Goal: Task Accomplishment & Management: Manage account settings

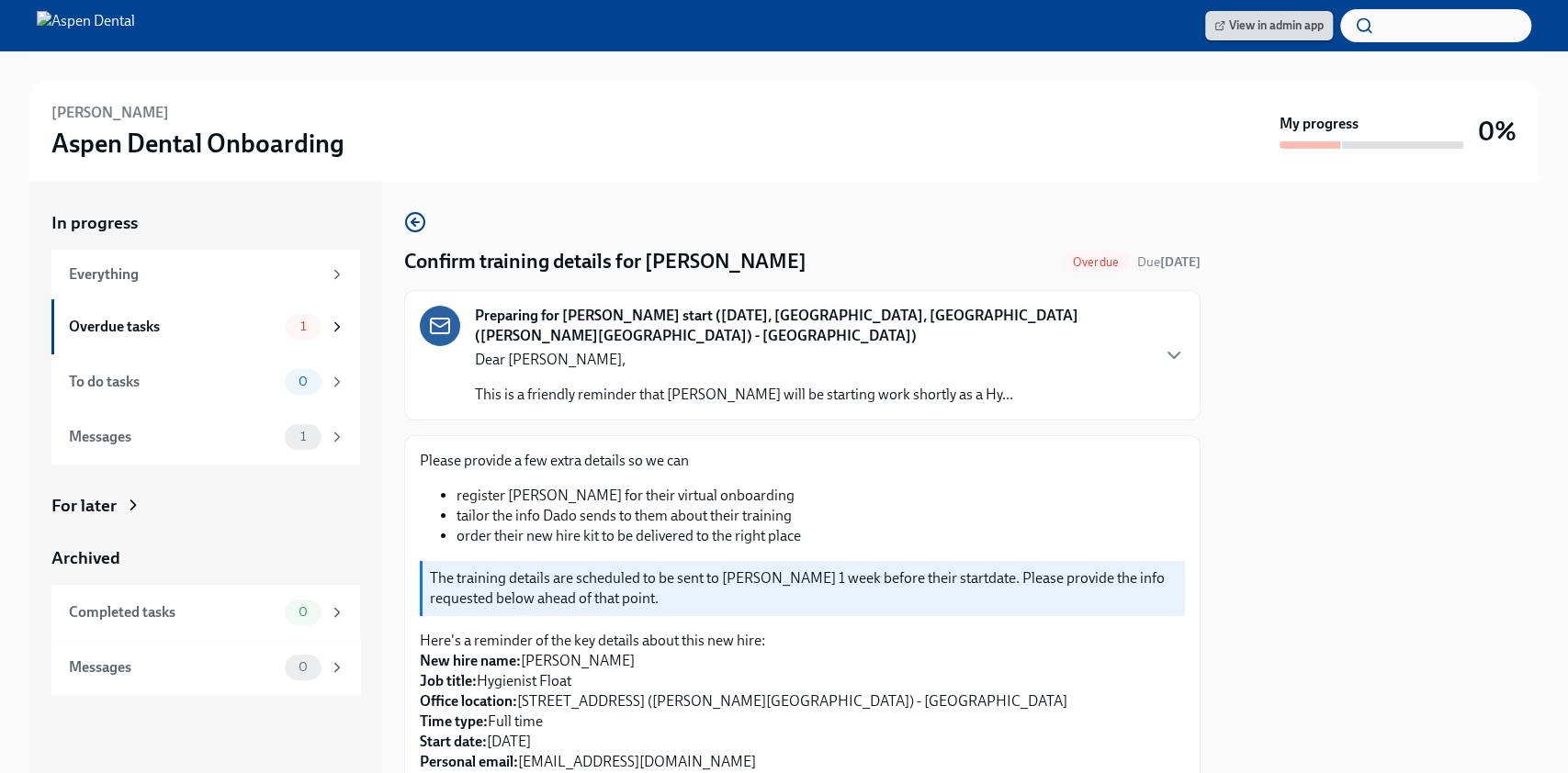
click at [1294, 29] on span "View in admin app" at bounding box center [1269, 25] width 110 height 18
click at [1291, 38] on link "View in admin app" at bounding box center [1268, 25] width 128 height 30
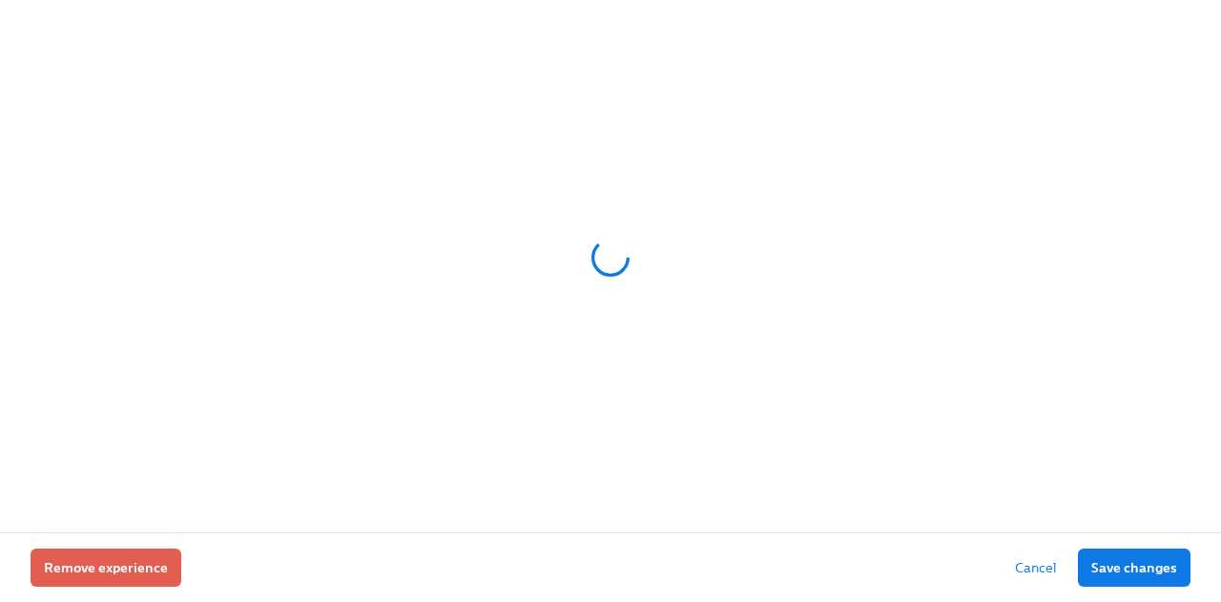
scroll to position [0, 16872]
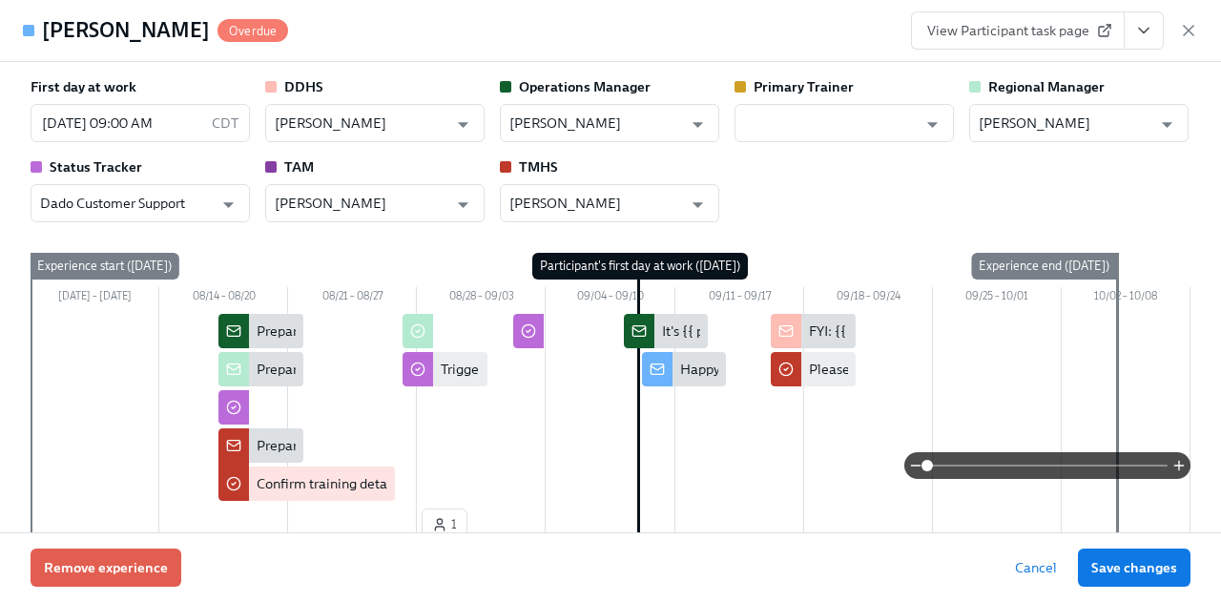
type input "Amber Arsenault"
type input "Katherine Depp"
type input "Lorenzo Figueroa Cusick"
type input "Dado Customer Support"
type input "Becca Plassmeyer"
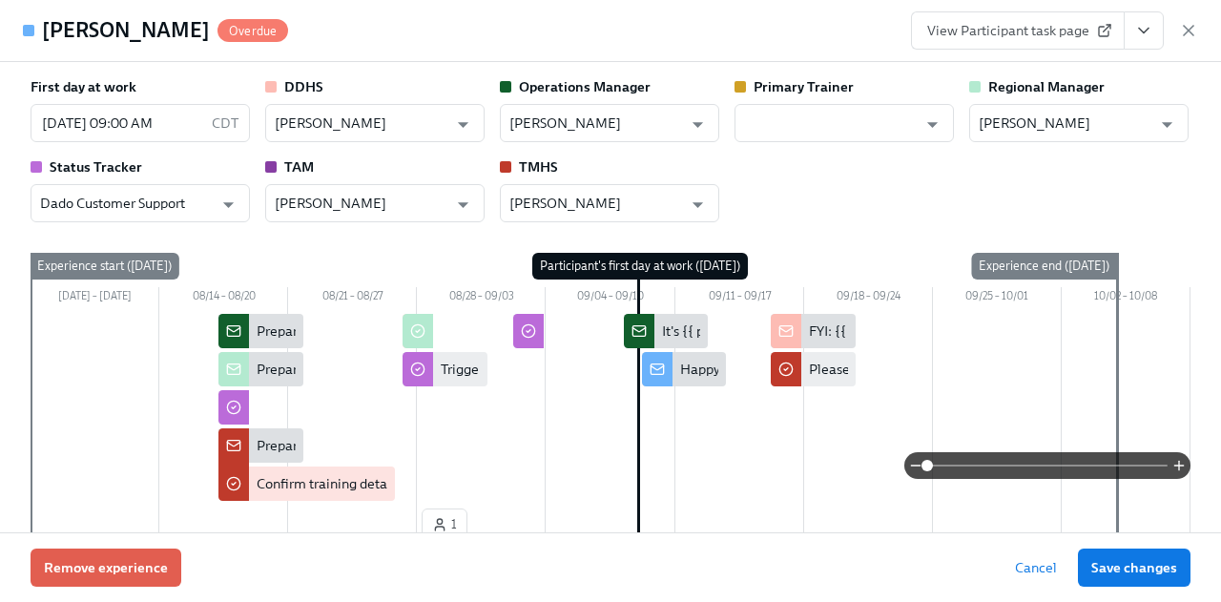
type input "Kathryn Peterson"
type input "Amber Arsenault"
type input "Katherine Depp"
type input "Lorenzo Figueroa Cusick"
type input "Dado Customer Support"
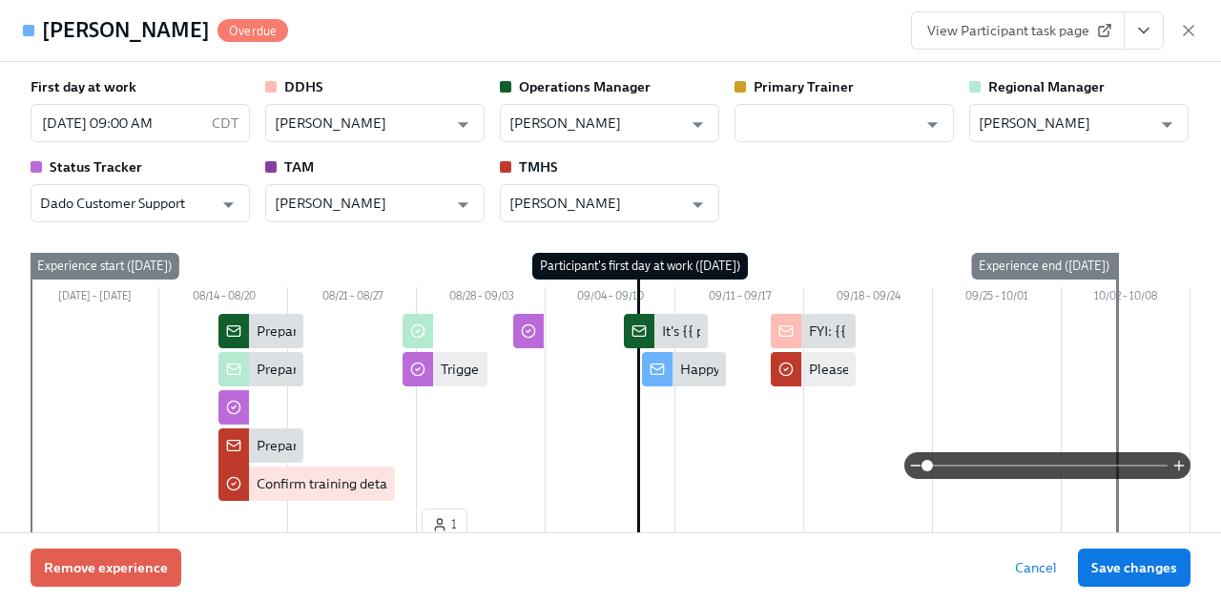
type input "Becca Plassmeyer"
type input "Kathryn Peterson"
click at [173, 129] on input "09/09/2025 09:00 AM" at bounding box center [118, 123] width 174 height 38
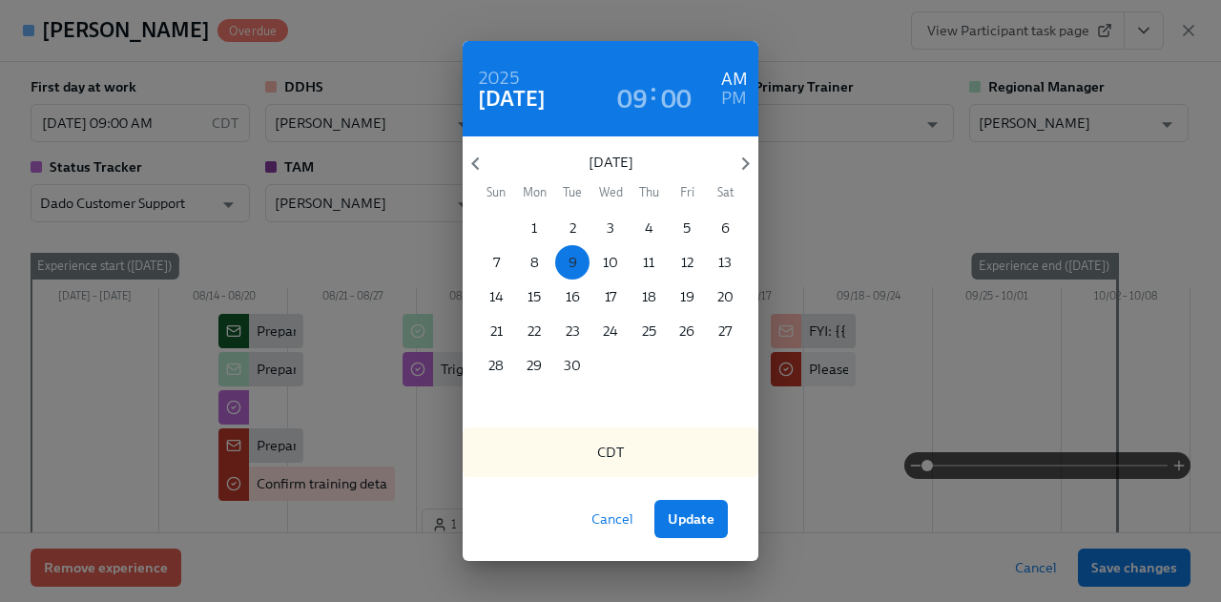
click at [558, 251] on button "9" at bounding box center [572, 262] width 34 height 34
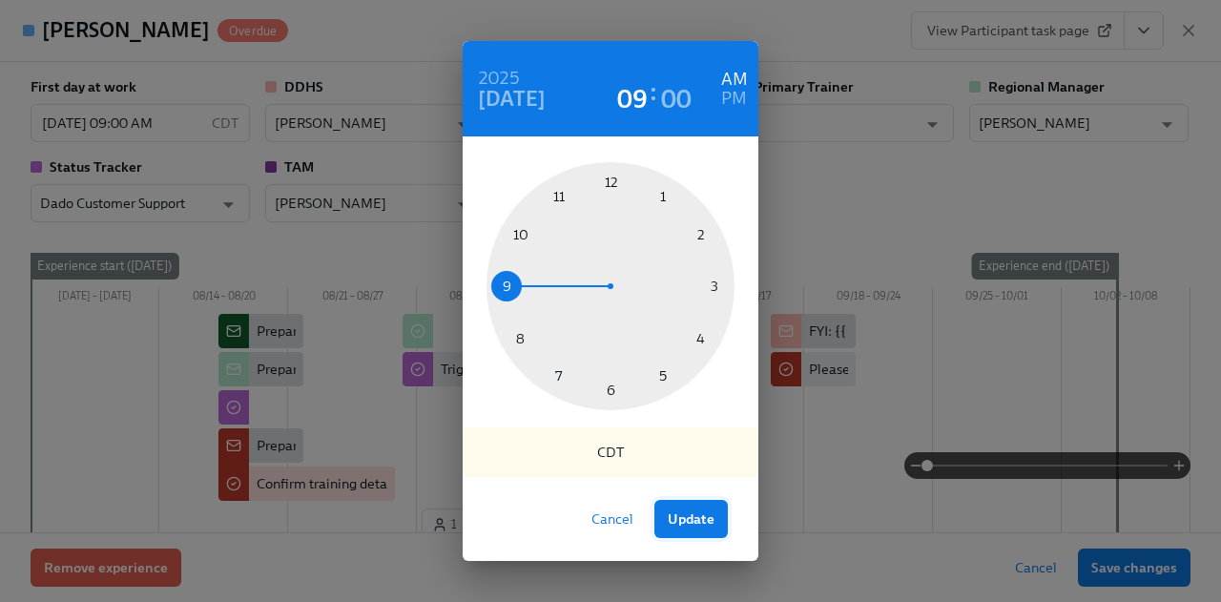
click at [685, 508] on button "Update" at bounding box center [690, 519] width 73 height 38
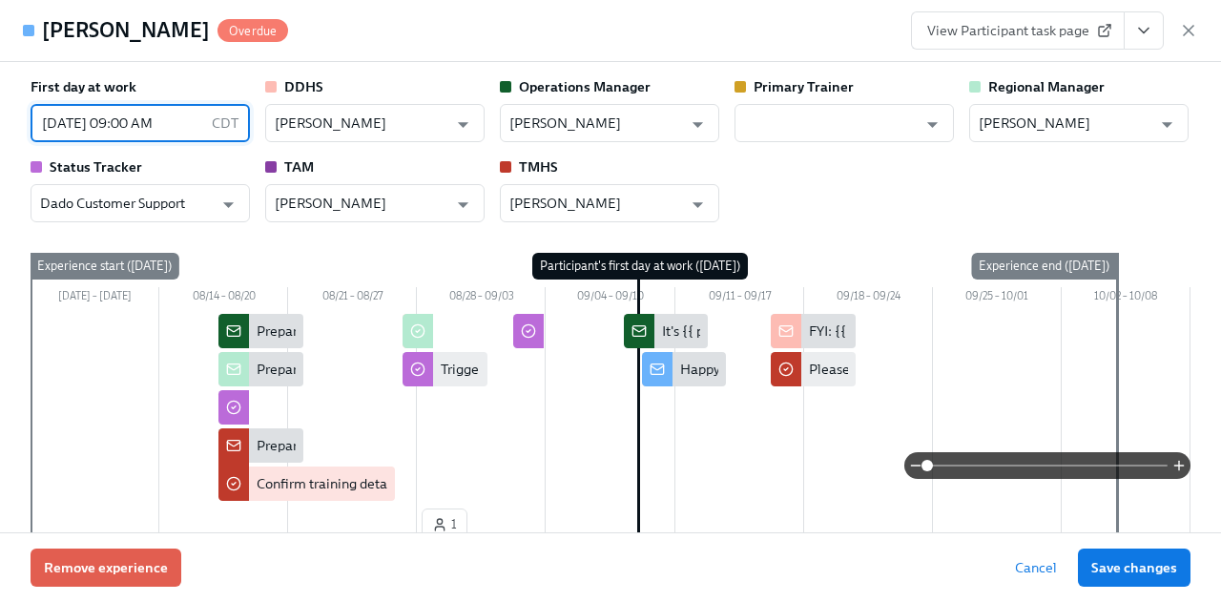
drag, startPoint x: 1114, startPoint y: 571, endPoint x: 757, endPoint y: 468, distance: 371.3
click at [1114, 571] on span "Save changes" at bounding box center [1134, 567] width 86 height 19
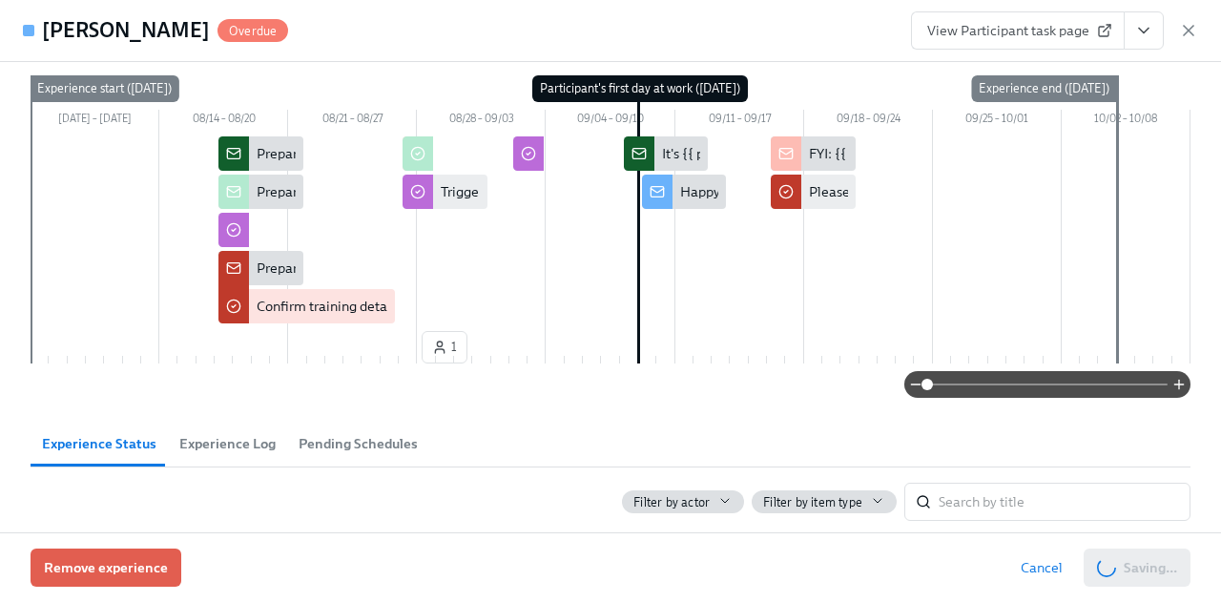
scroll to position [0, 0]
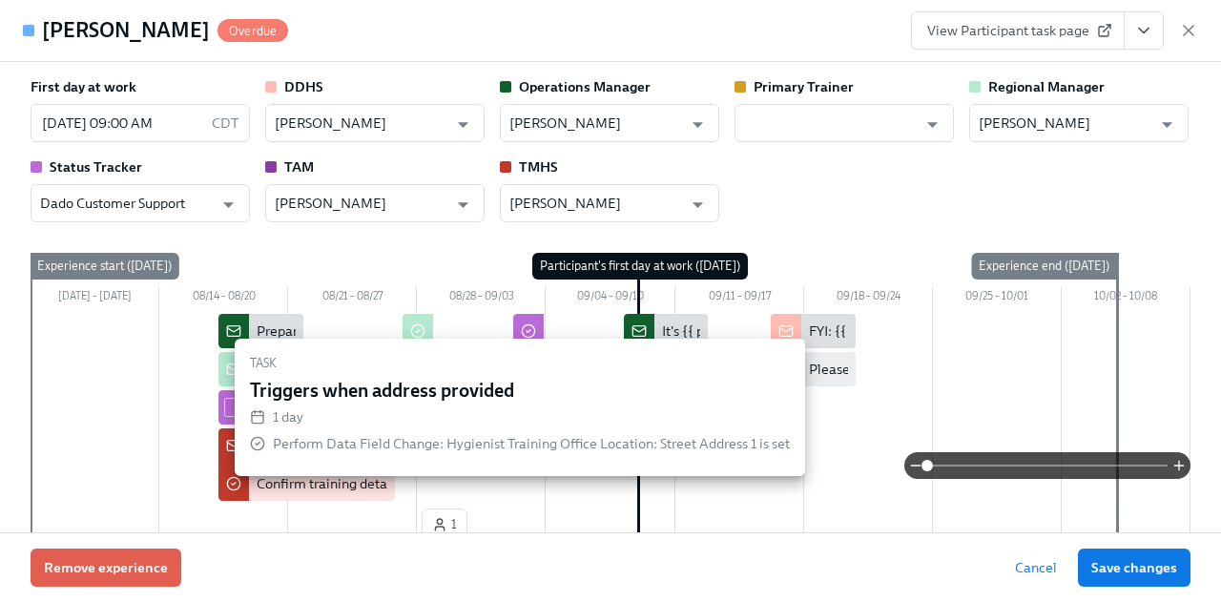
click at [567, 317] on div at bounding box center [611, 409] width 1160 height 191
drag, startPoint x: 1129, startPoint y: 575, endPoint x: 1168, endPoint y: 486, distance: 97.8
click at [1129, 575] on span "Save changes" at bounding box center [1134, 567] width 86 height 19
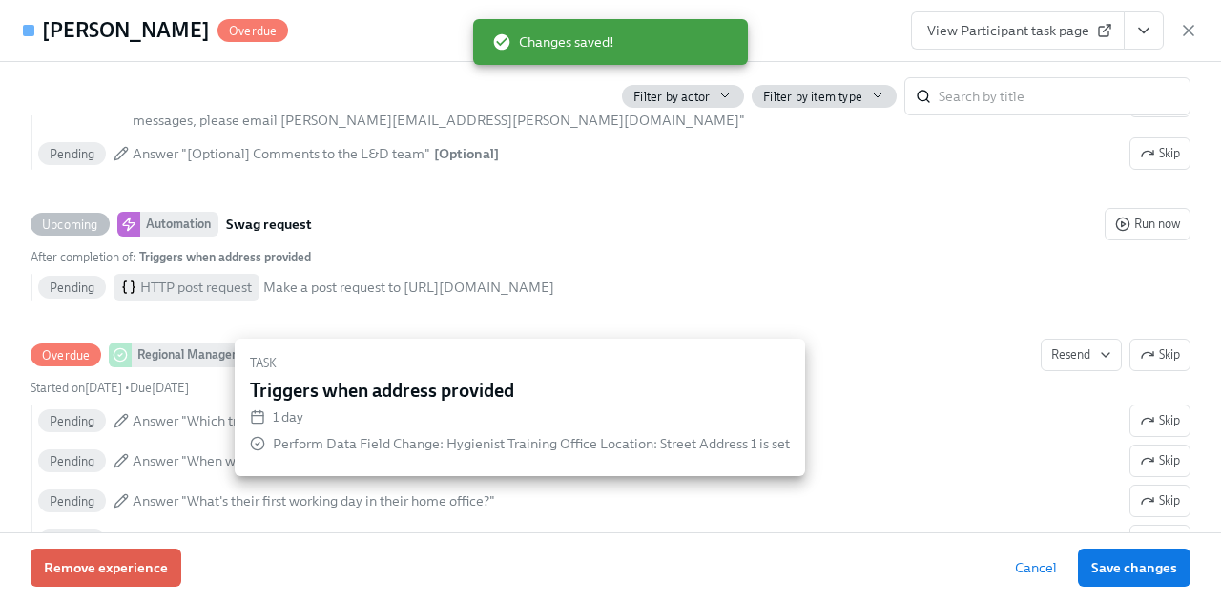
scroll to position [1502, 0]
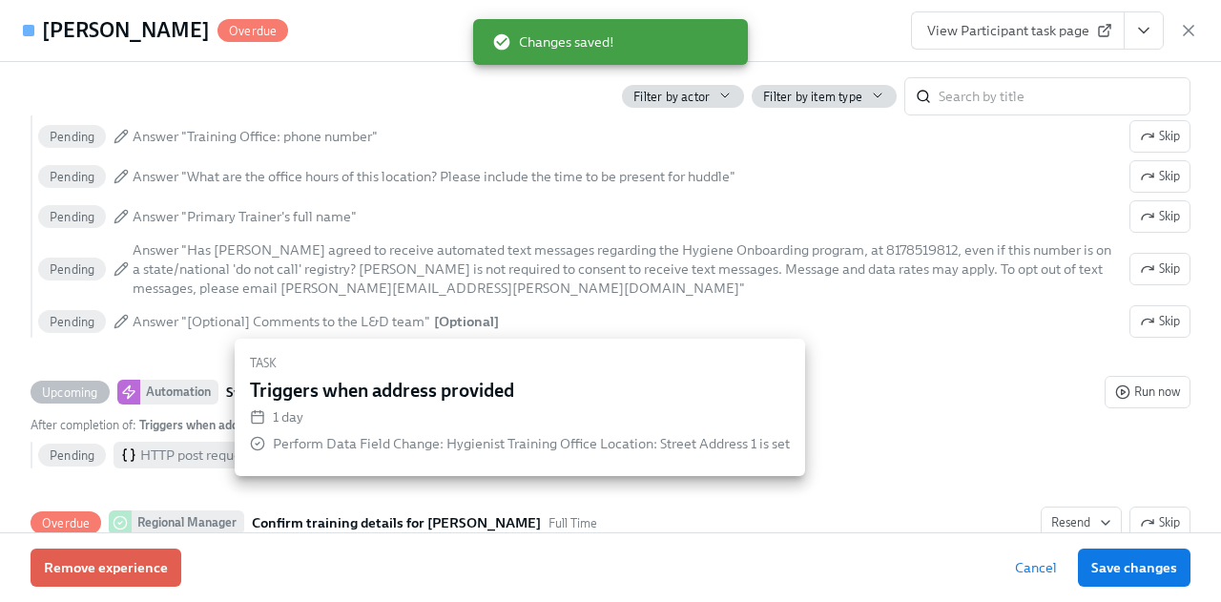
click at [1007, 27] on span "View Participant task page" at bounding box center [1017, 30] width 181 height 19
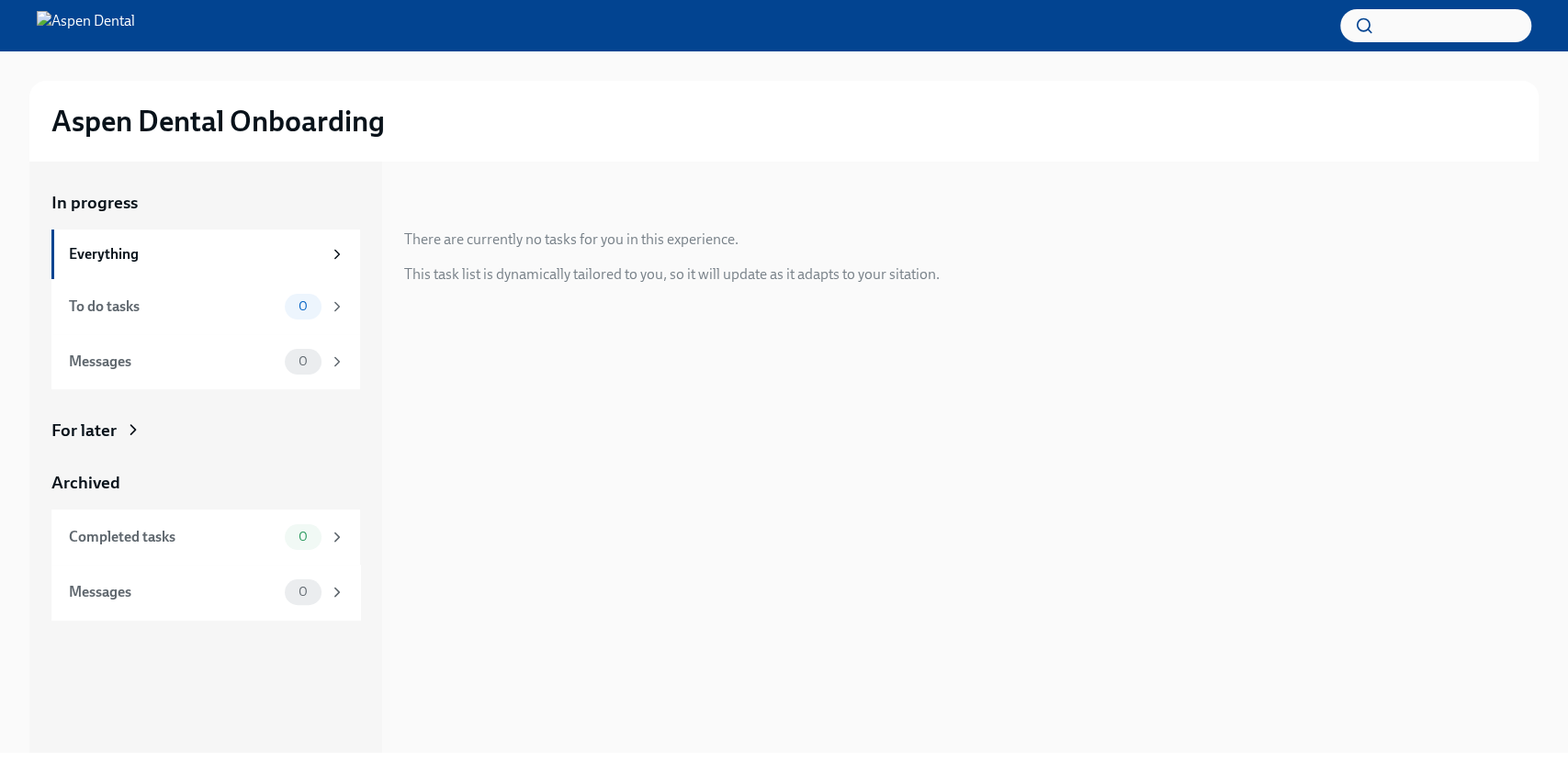
click at [118, 32] on img at bounding box center [86, 25] width 98 height 30
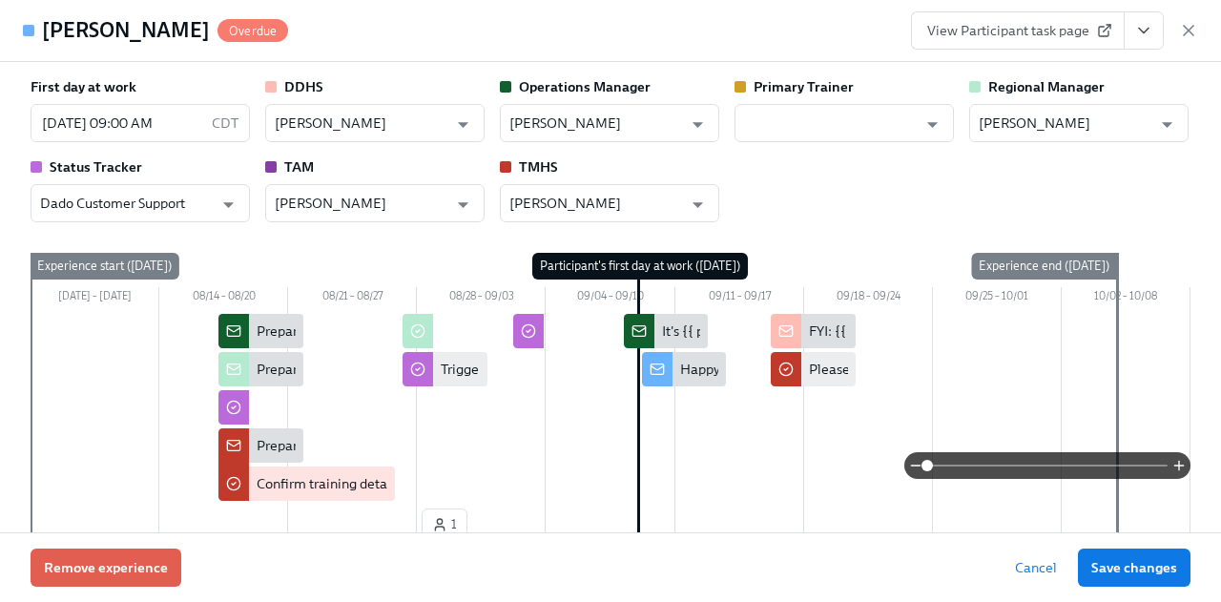
click at [1152, 35] on icon "View task page" at bounding box center [1143, 30] width 19 height 19
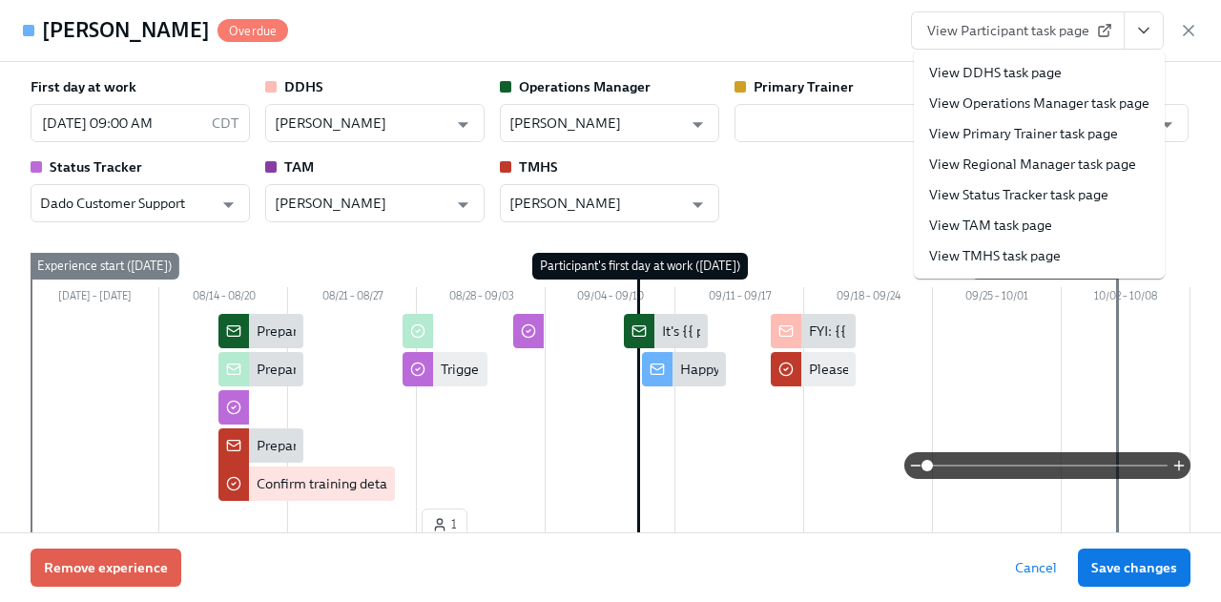
click at [1009, 254] on link "View TMHS task page" at bounding box center [995, 255] width 132 height 19
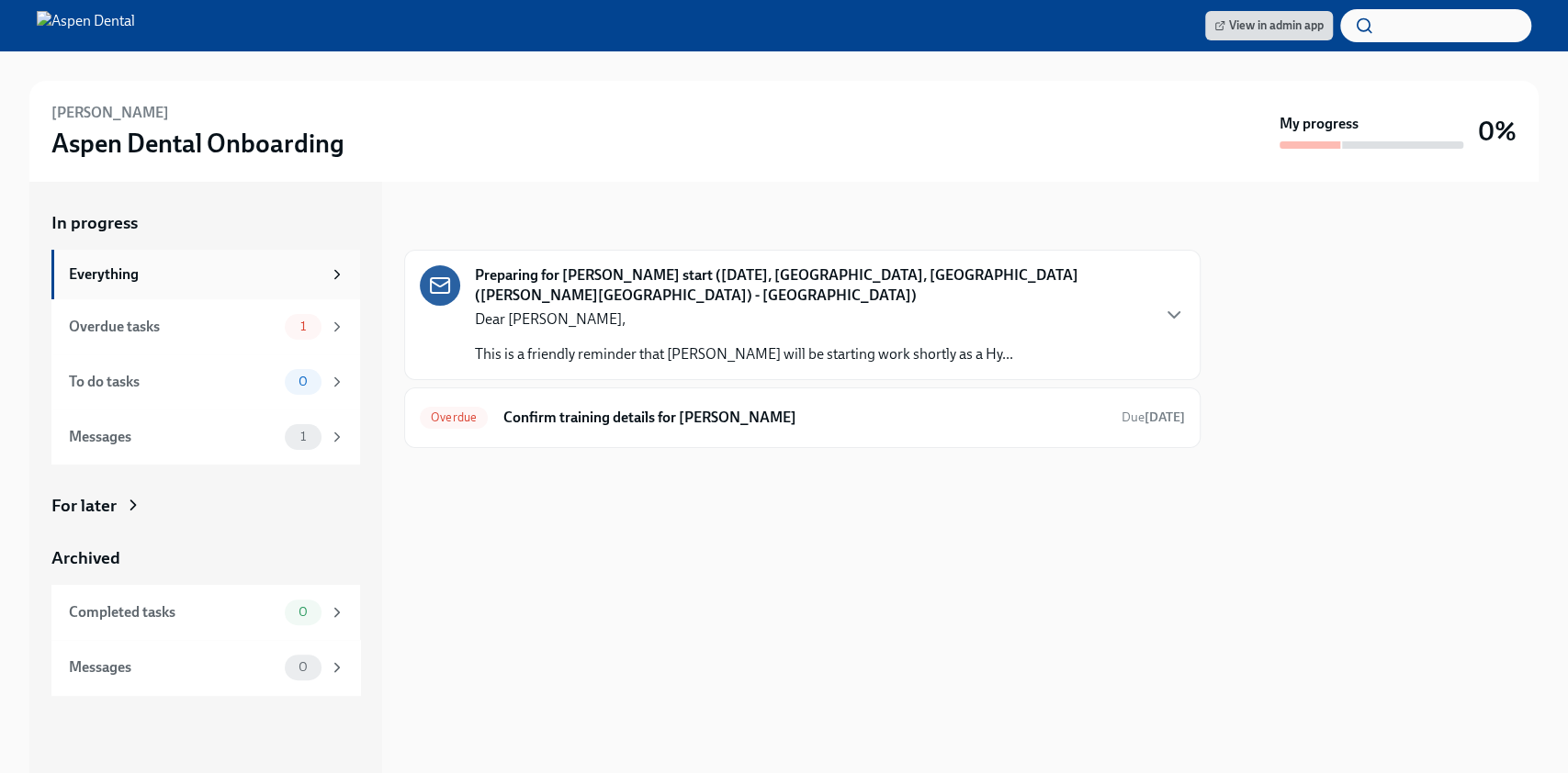
click at [199, 276] on div "Everything" at bounding box center [196, 274] width 252 height 20
